Goal: Check status: Check status

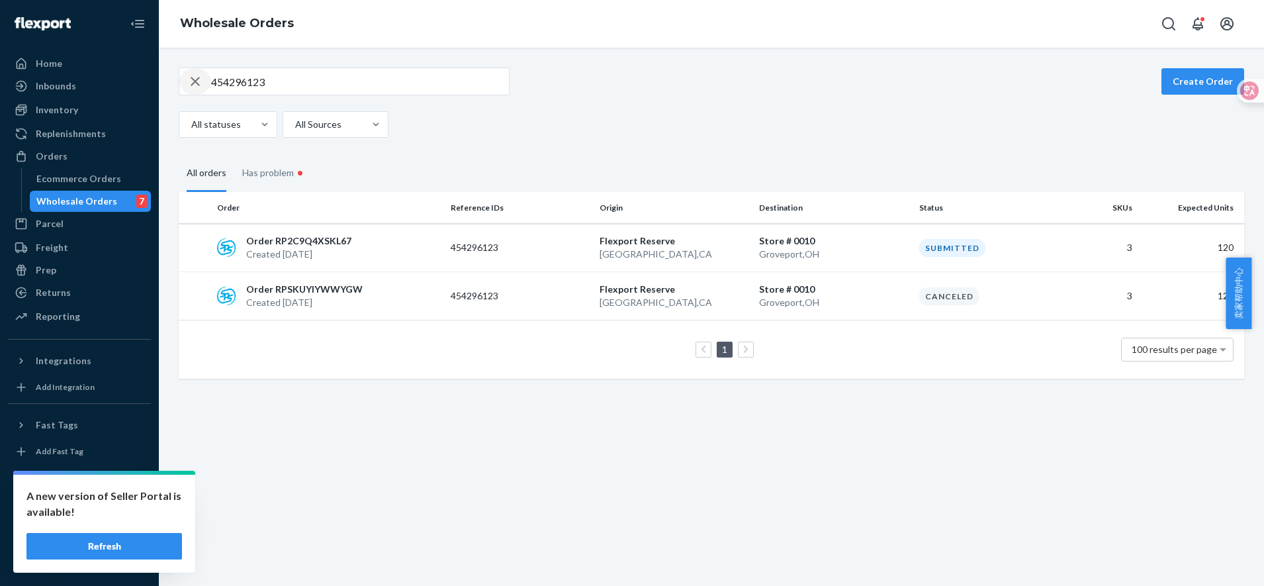
click at [197, 85] on icon "button" at bounding box center [195, 81] width 16 height 26
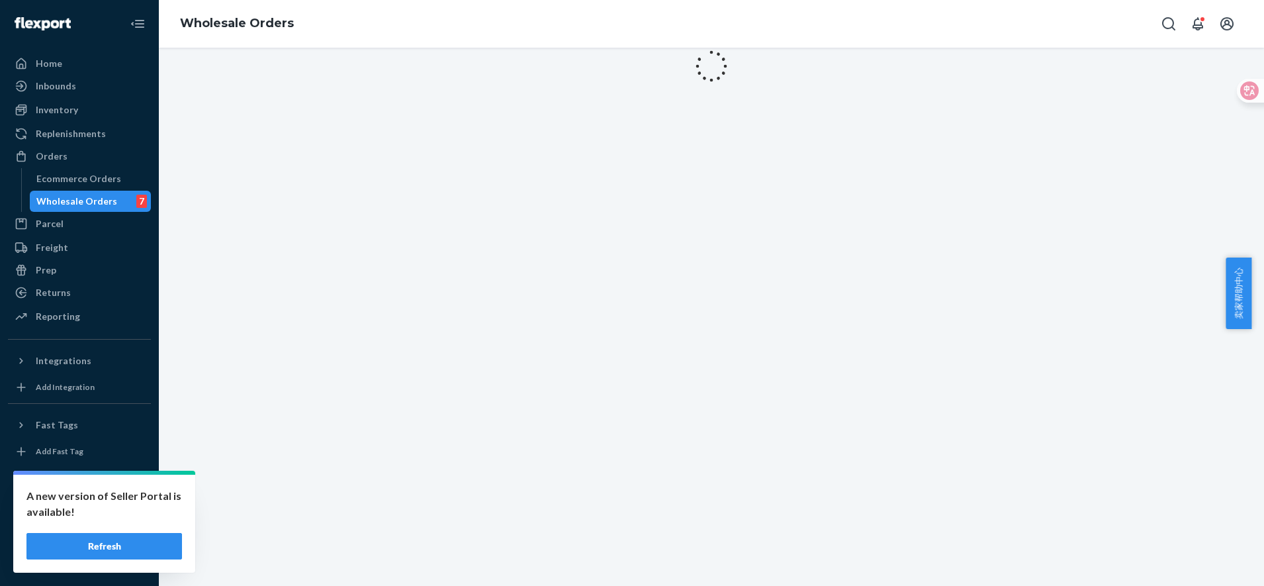
click at [140, 541] on button "Refresh" at bounding box center [104, 546] width 156 height 26
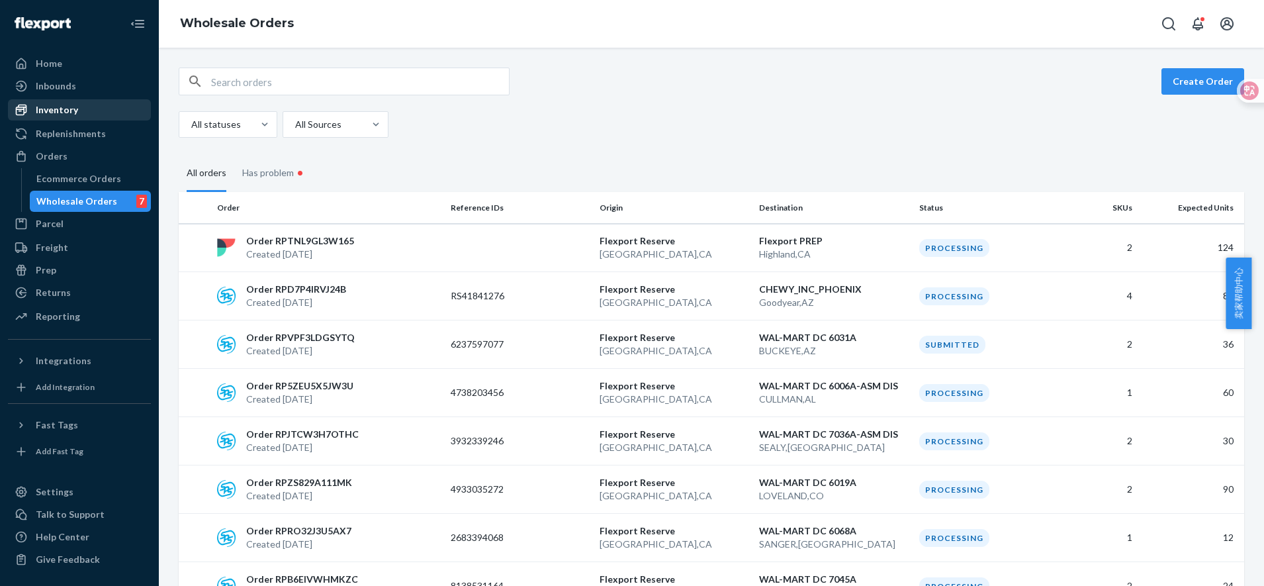
click at [19, 113] on icon at bounding box center [21, 109] width 13 height 13
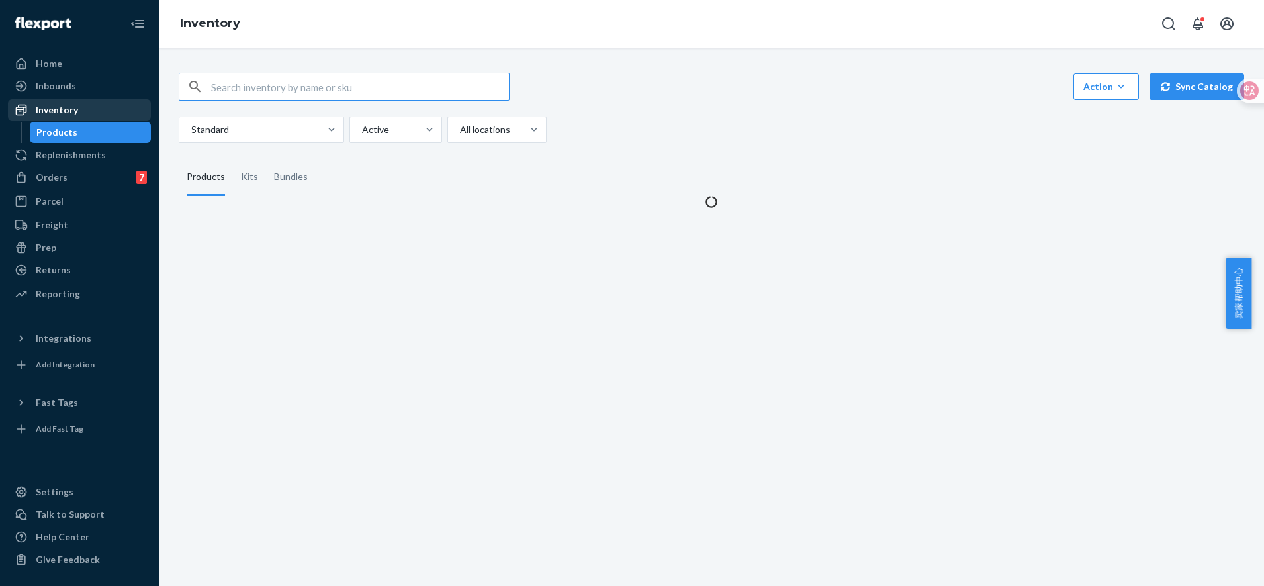
click at [273, 91] on input "text" at bounding box center [360, 86] width 298 height 26
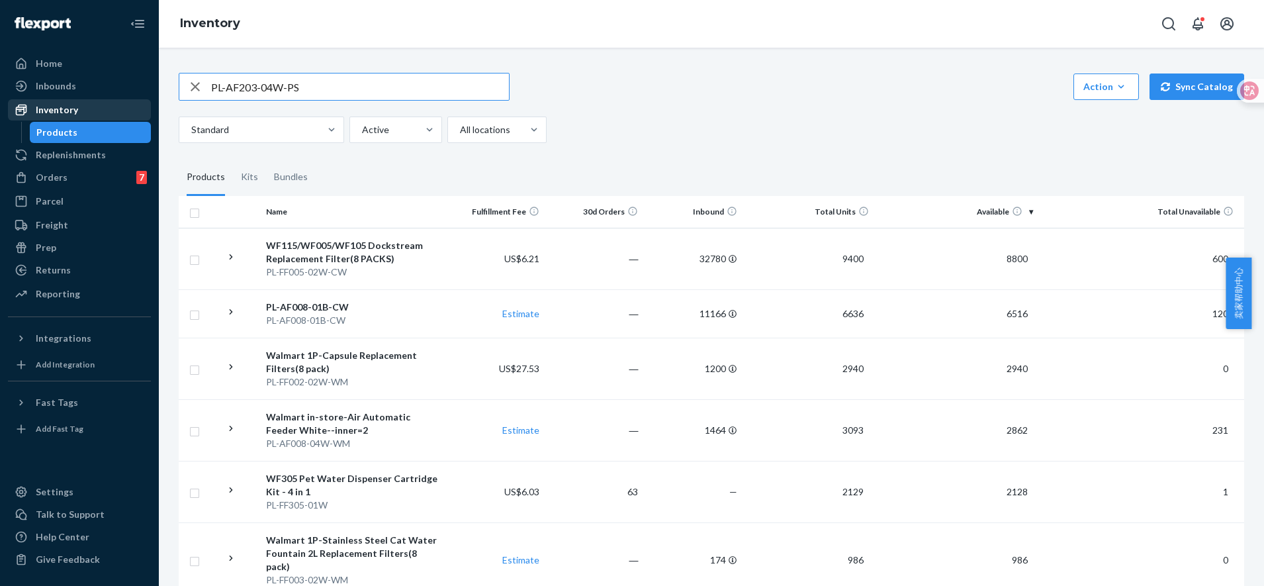
type input "PL-AF203-04W-PS"
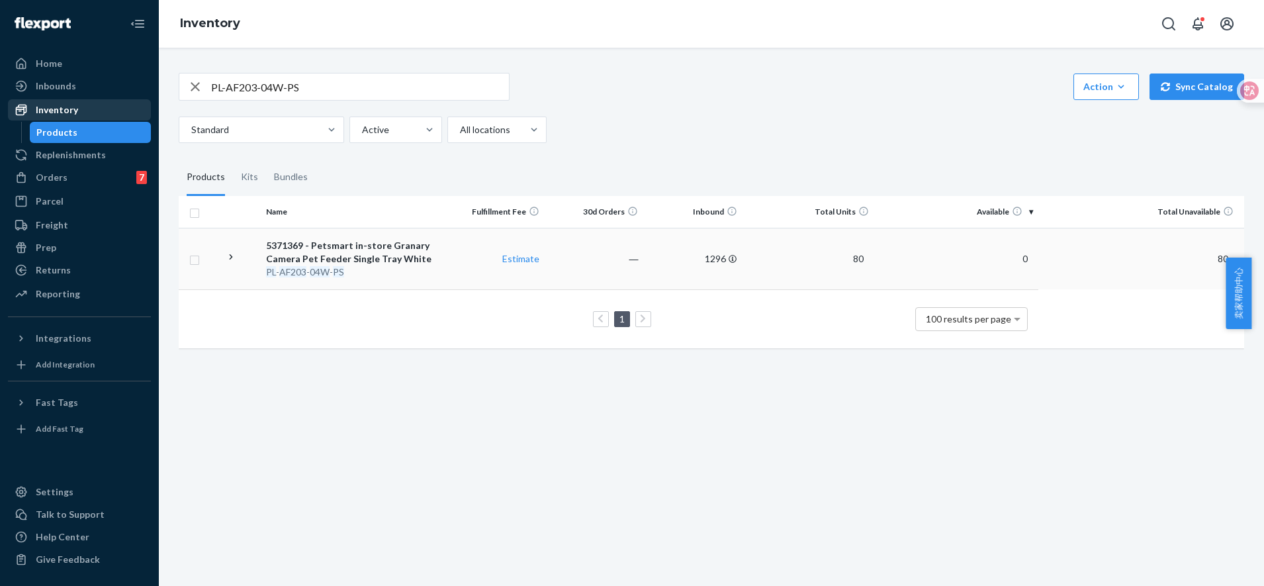
click at [331, 274] on div "PL - AF203 - 04W - PS" at bounding box center [353, 271] width 175 height 13
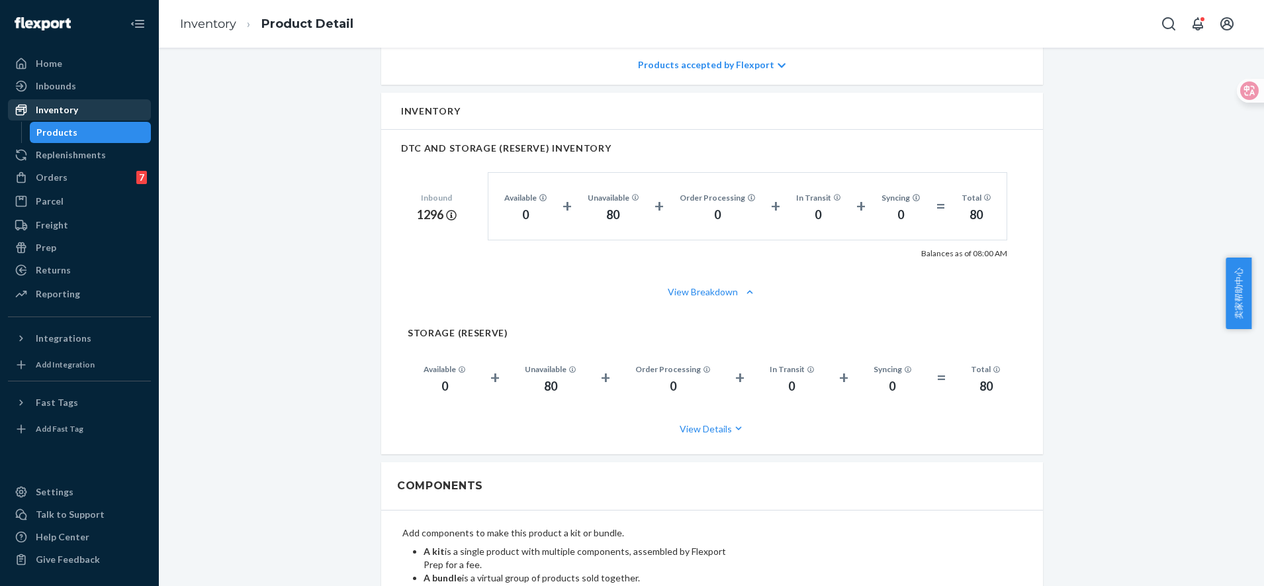
scroll to position [579, 0]
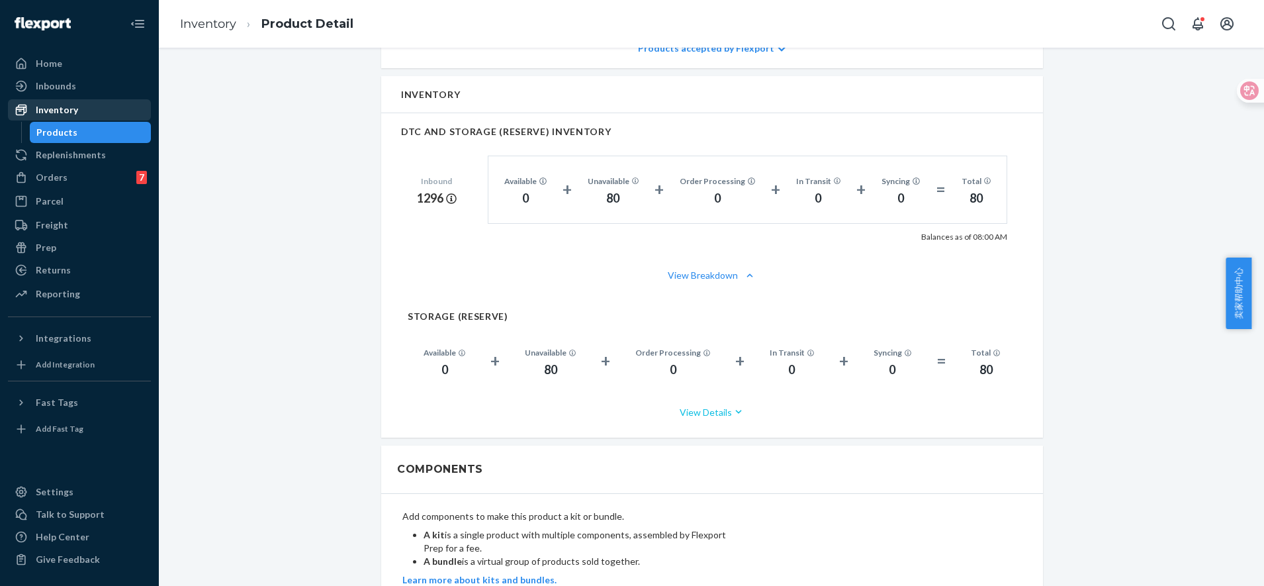
click at [726, 420] on button "View Details" at bounding box center [712, 411] width 609 height 35
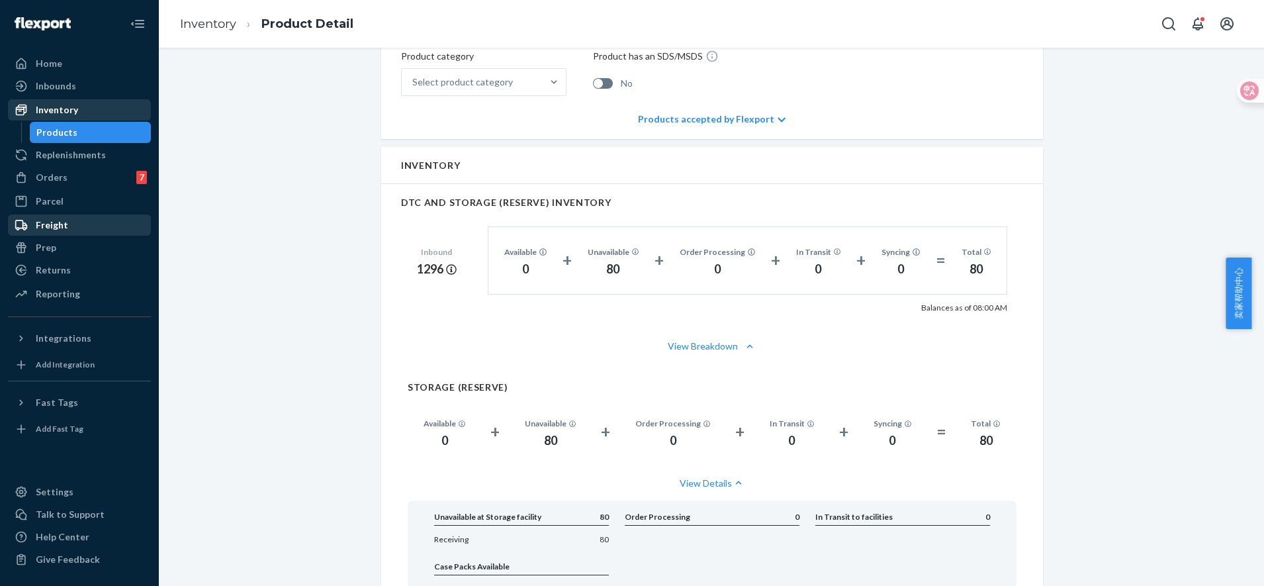
scroll to position [496, 0]
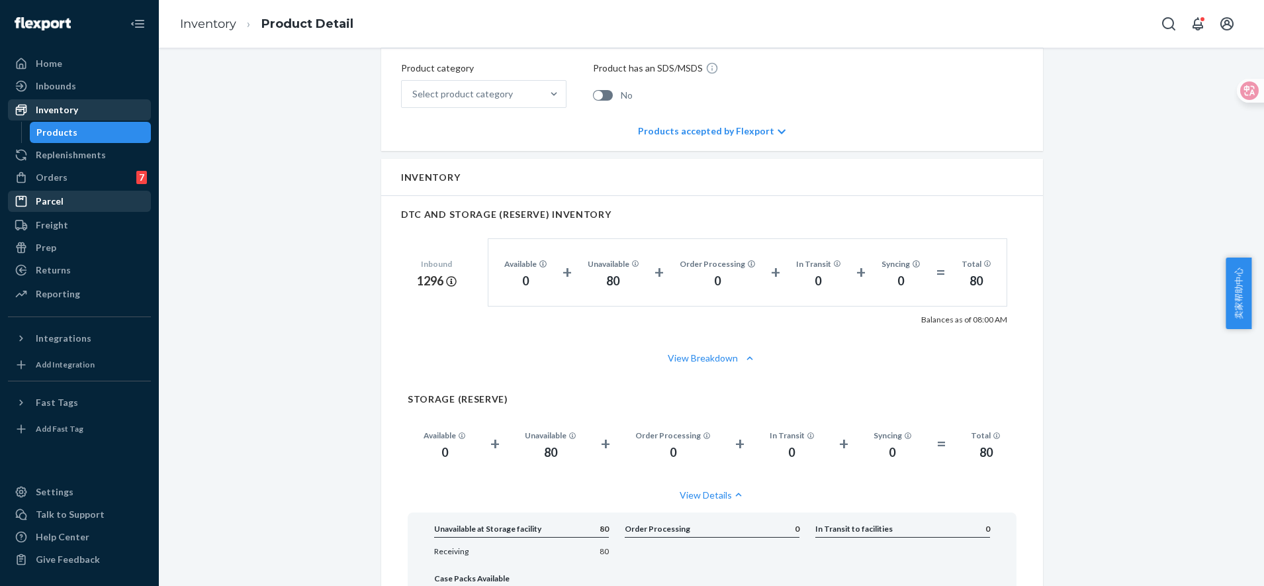
click at [54, 197] on div "Parcel" at bounding box center [50, 201] width 28 height 13
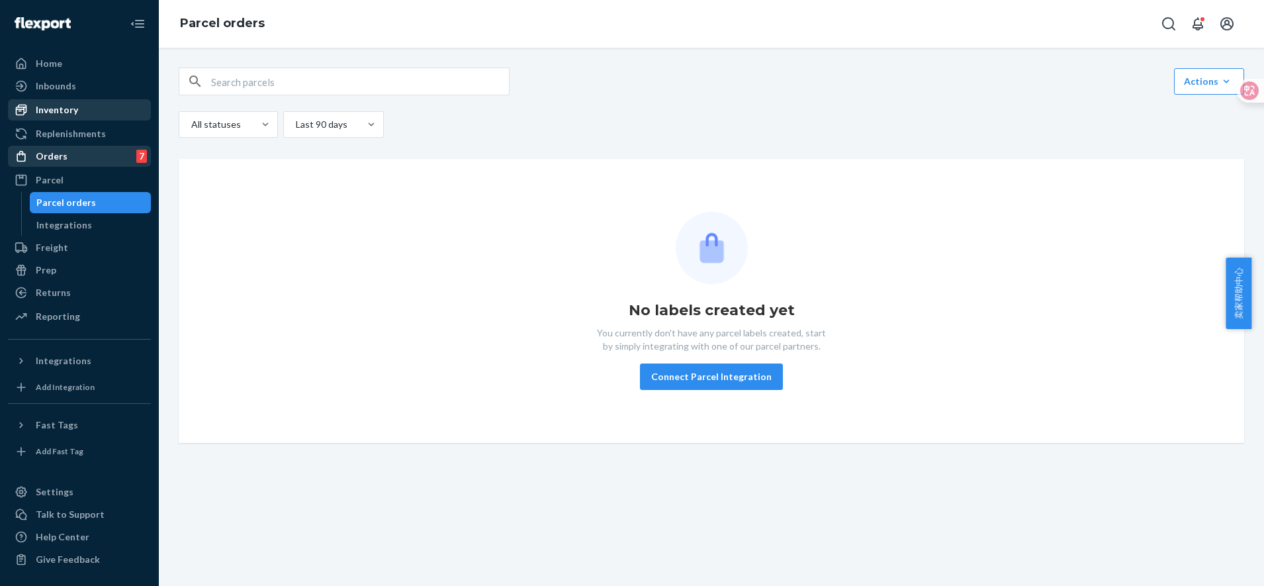
click at [62, 156] on div "Orders" at bounding box center [52, 156] width 32 height 13
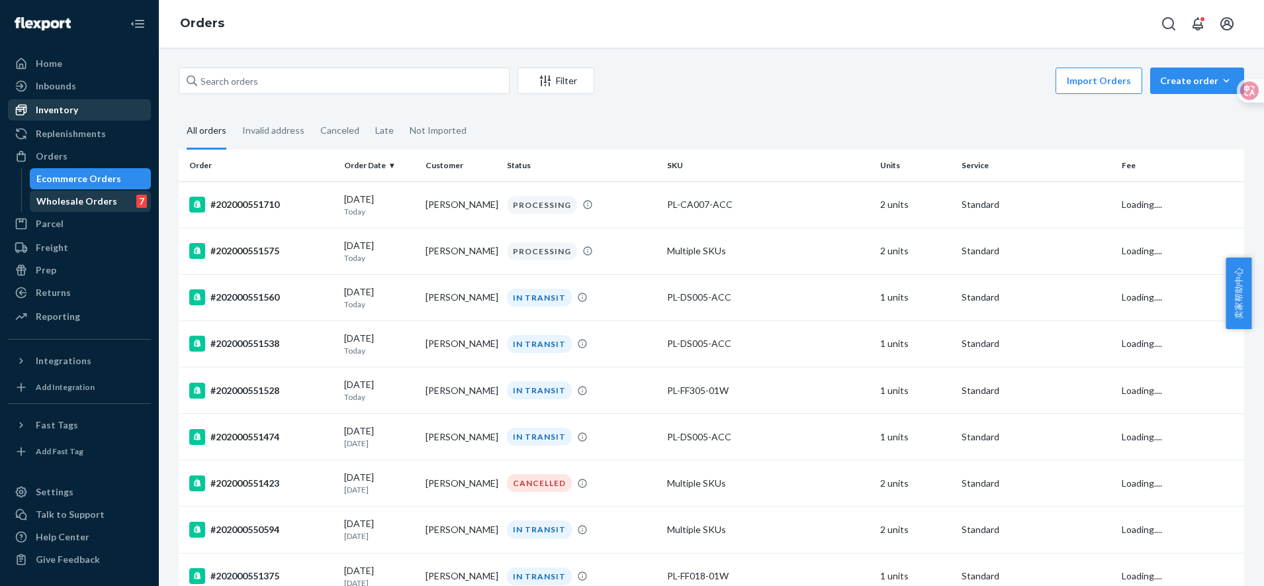
click at [73, 204] on div "Wholesale Orders" at bounding box center [76, 201] width 81 height 13
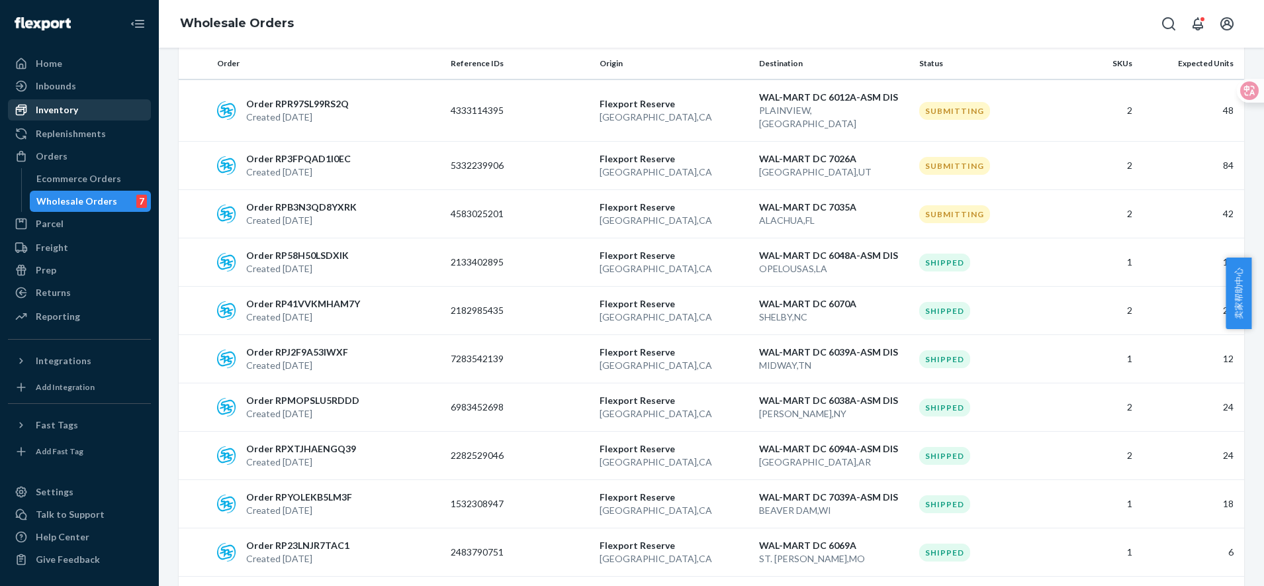
scroll to position [4540, 0]
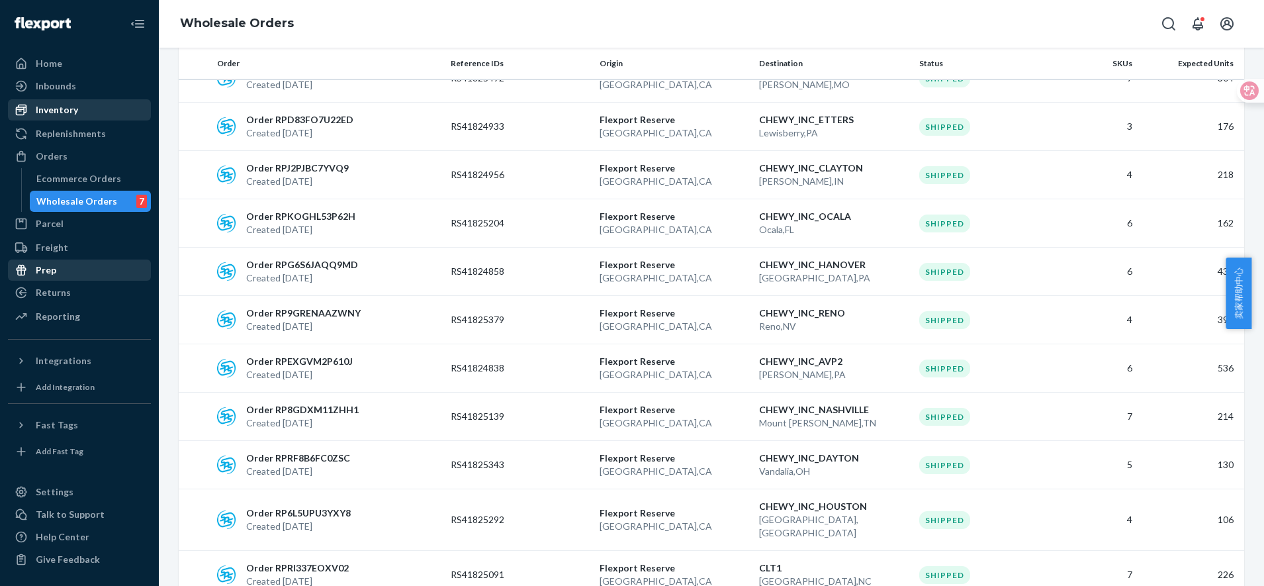
scroll to position [579, 0]
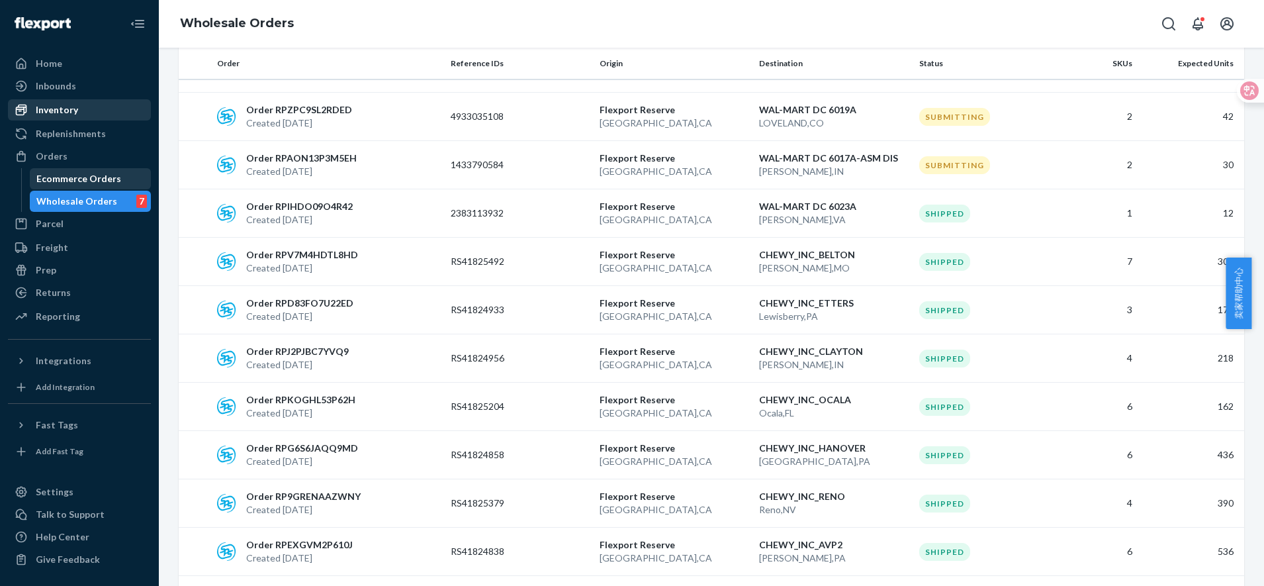
click at [79, 181] on div "Ecommerce Orders" at bounding box center [78, 178] width 85 height 13
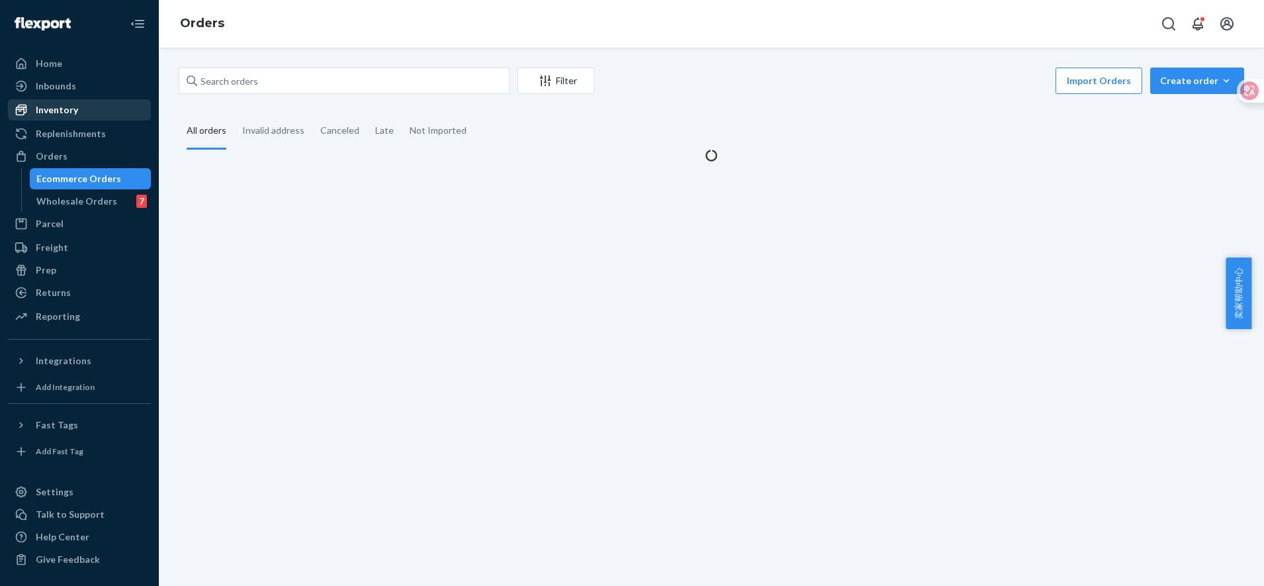
click at [79, 120] on div "Inventory Products" at bounding box center [79, 110] width 143 height 23
click at [73, 101] on div "Inventory" at bounding box center [79, 110] width 140 height 19
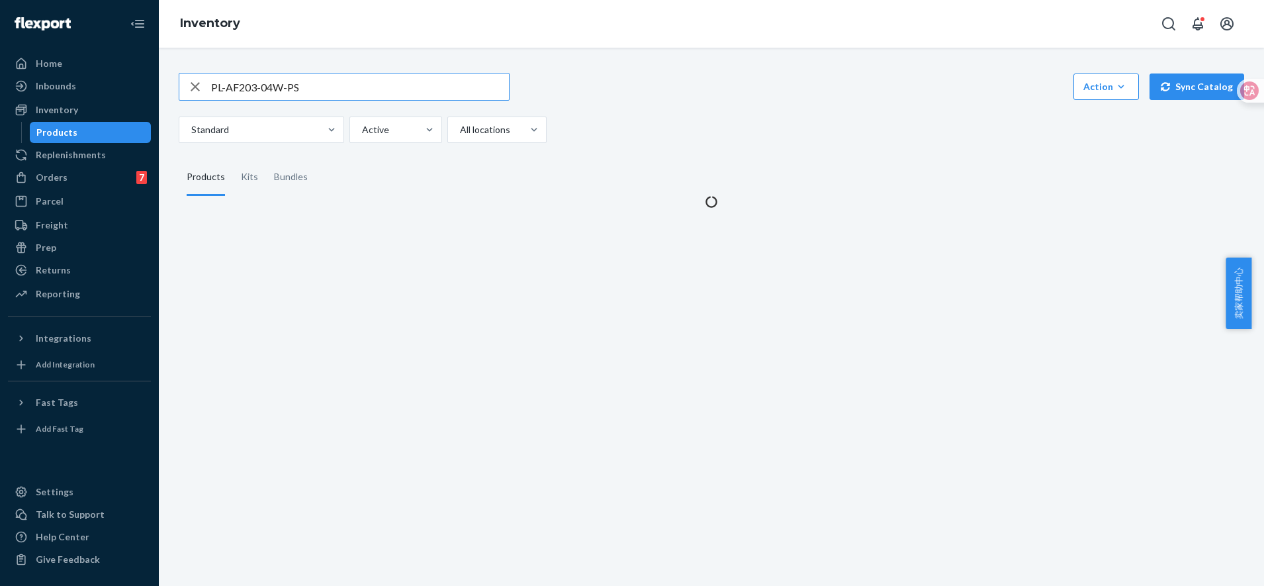
drag, startPoint x: 320, startPoint y: 89, endPoint x: 1, endPoint y: 64, distance: 320.6
click at [1, 64] on div "Home Inbounds Shipping Plans Problems Inventory Products Replenishments Orders …" at bounding box center [632, 293] width 1264 height 586
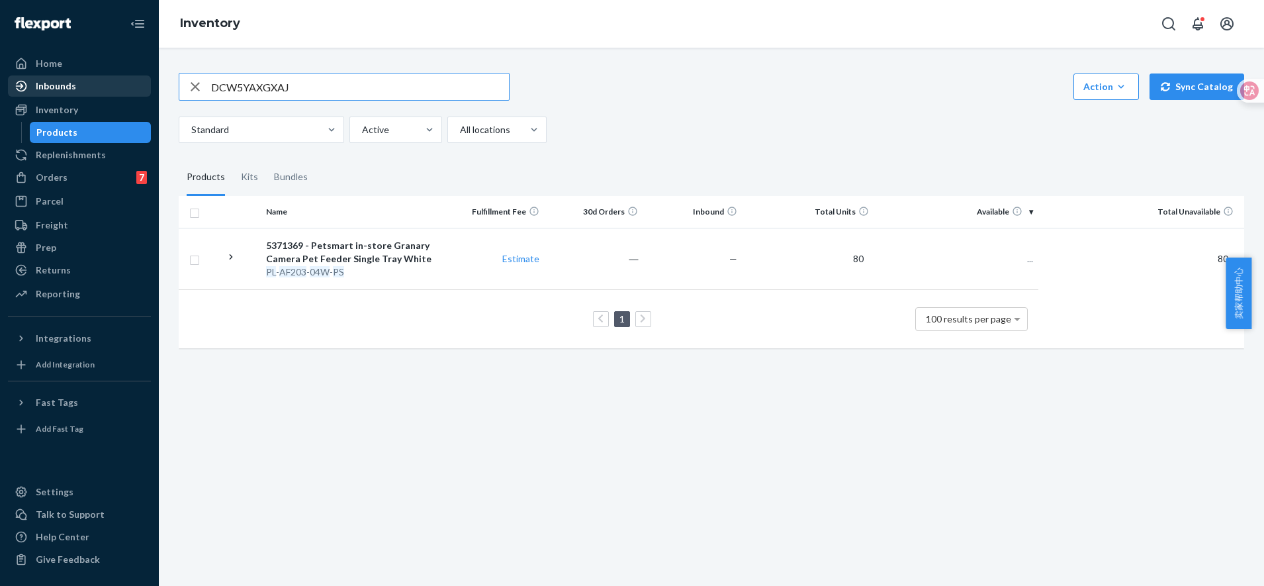
type input "DCW5YAXGXAJ"
click at [298, 273] on div "PL-AF008-04W-WM" at bounding box center [353, 271] width 175 height 13
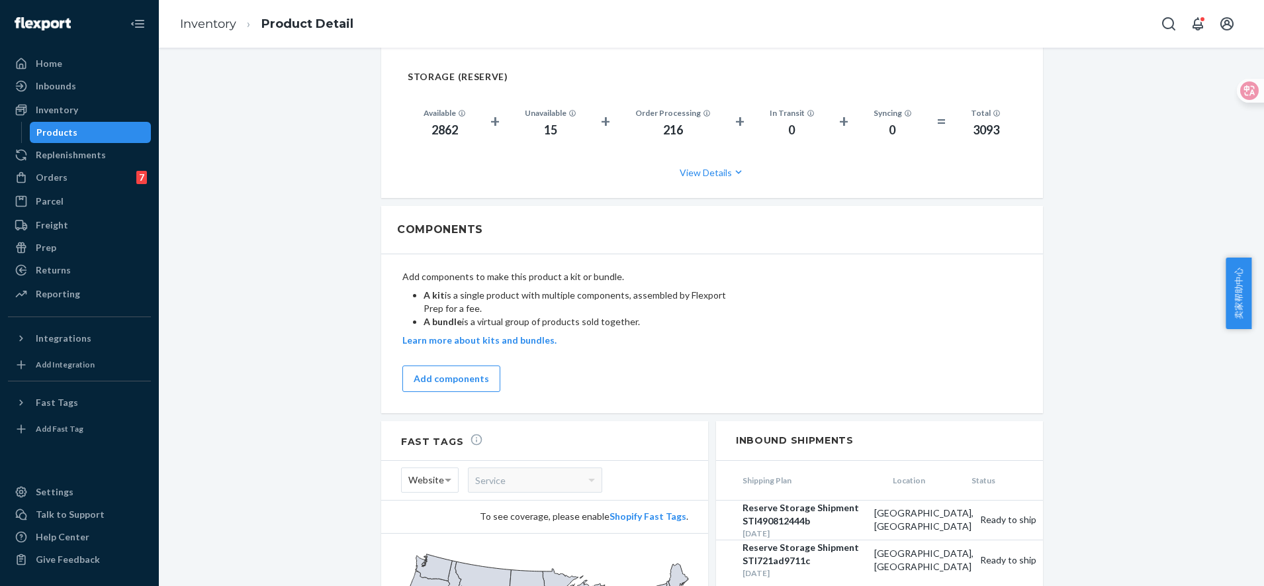
scroll to position [662, 0]
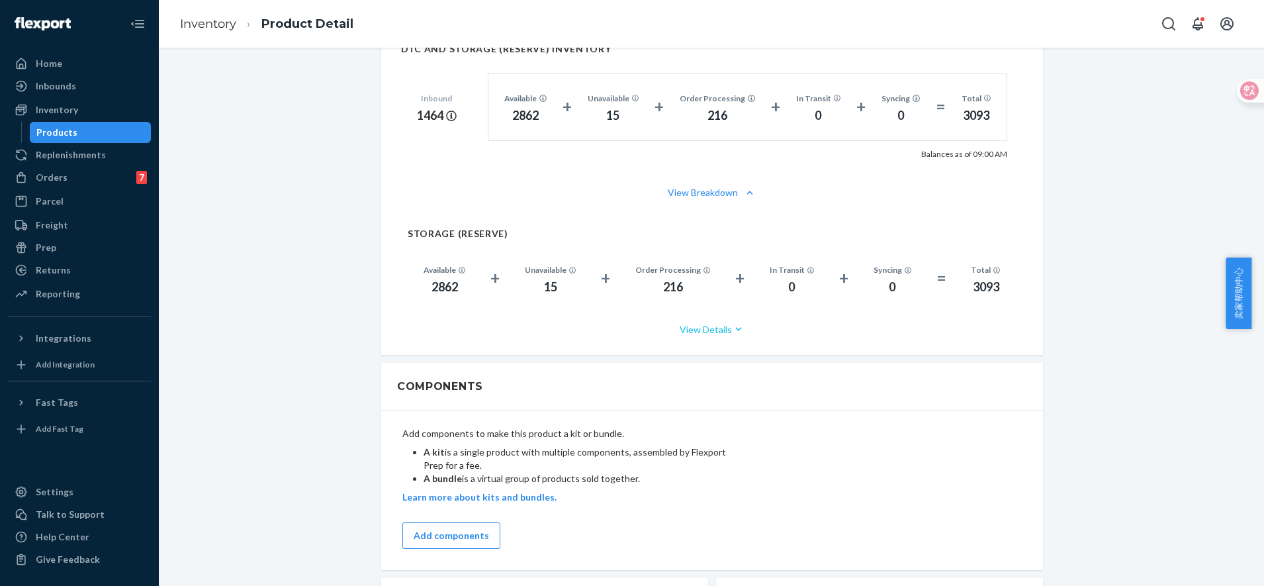
click at [708, 319] on button "View Details" at bounding box center [712, 329] width 609 height 35
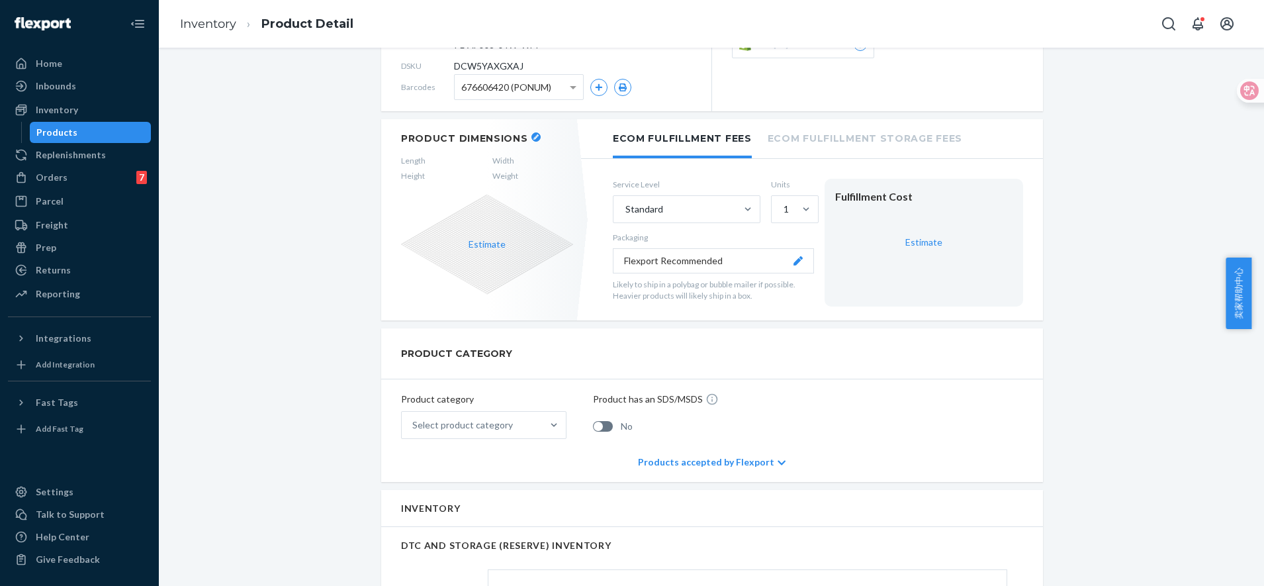
scroll to position [0, 0]
